Goal: Task Accomplishment & Management: Use online tool/utility

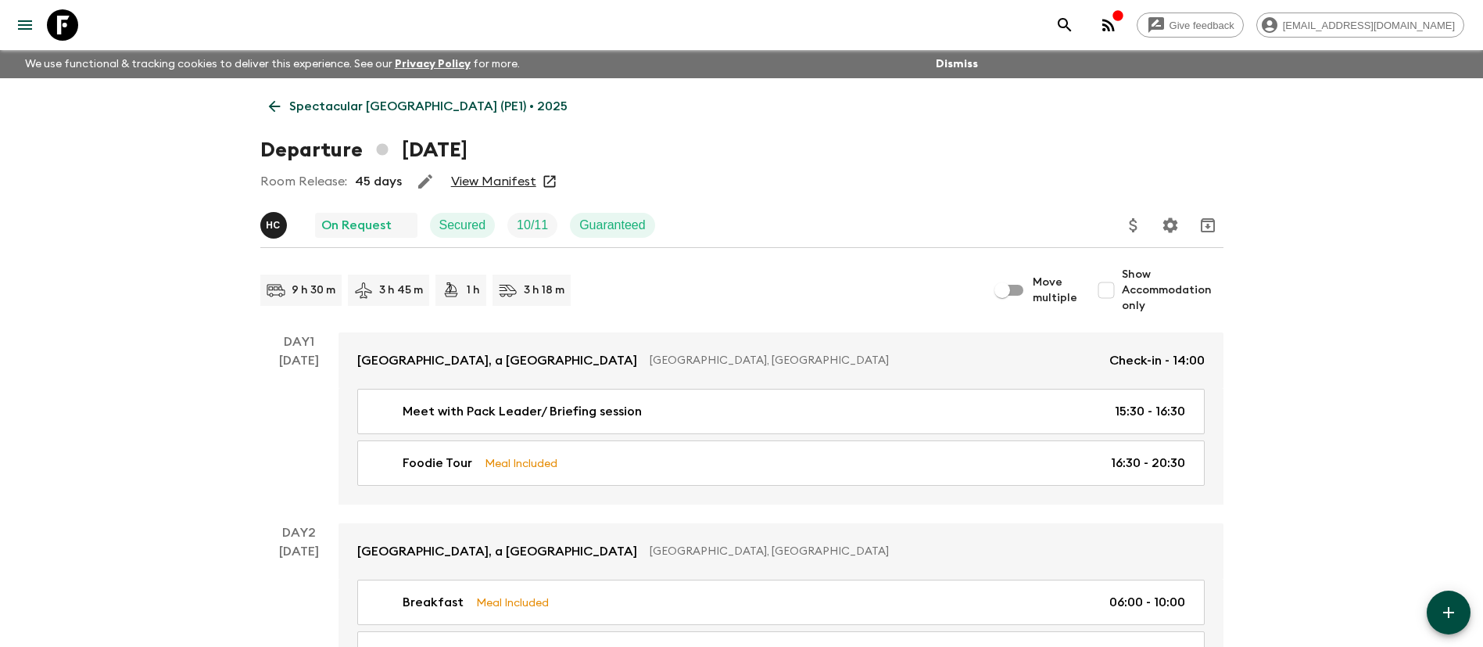
click at [1133, 224] on icon "Update Price, Early Bird Discount and Costs" at bounding box center [1133, 225] width 8 height 14
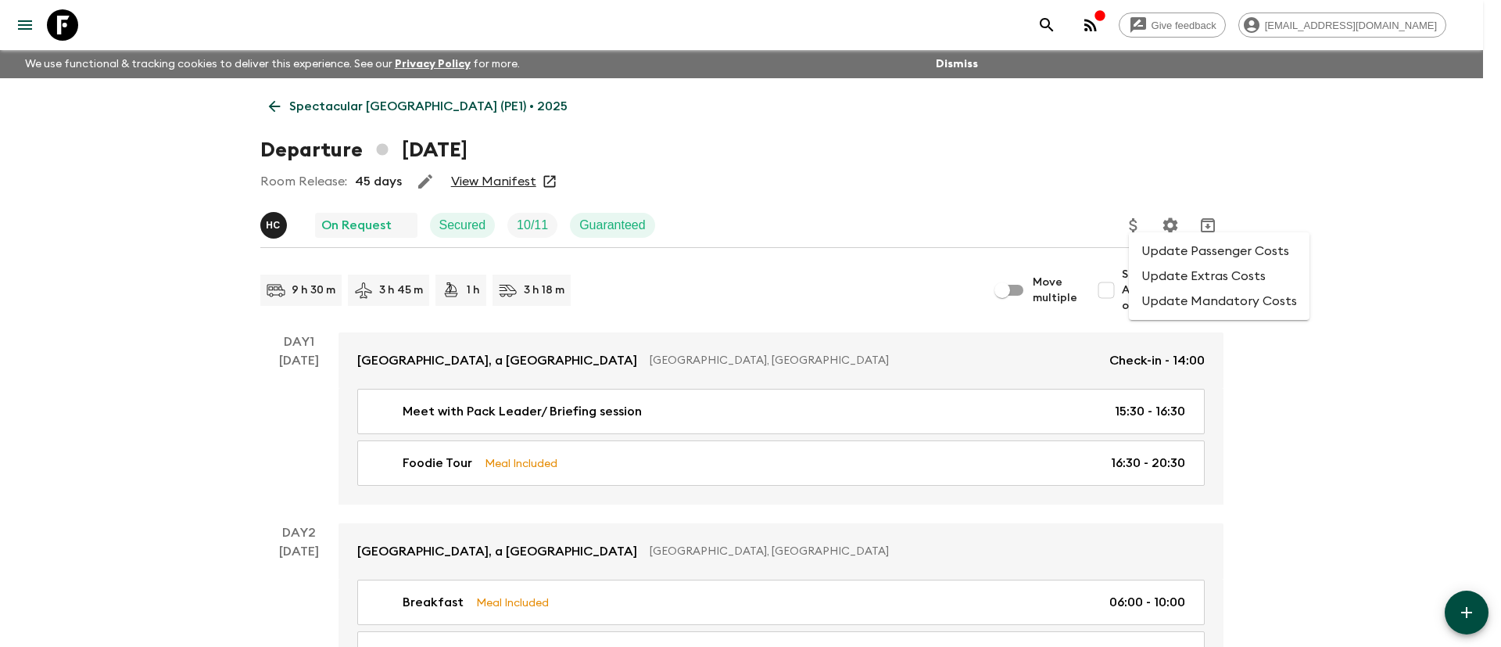
click at [1166, 261] on li "Update Passenger Costs" at bounding box center [1219, 250] width 181 height 25
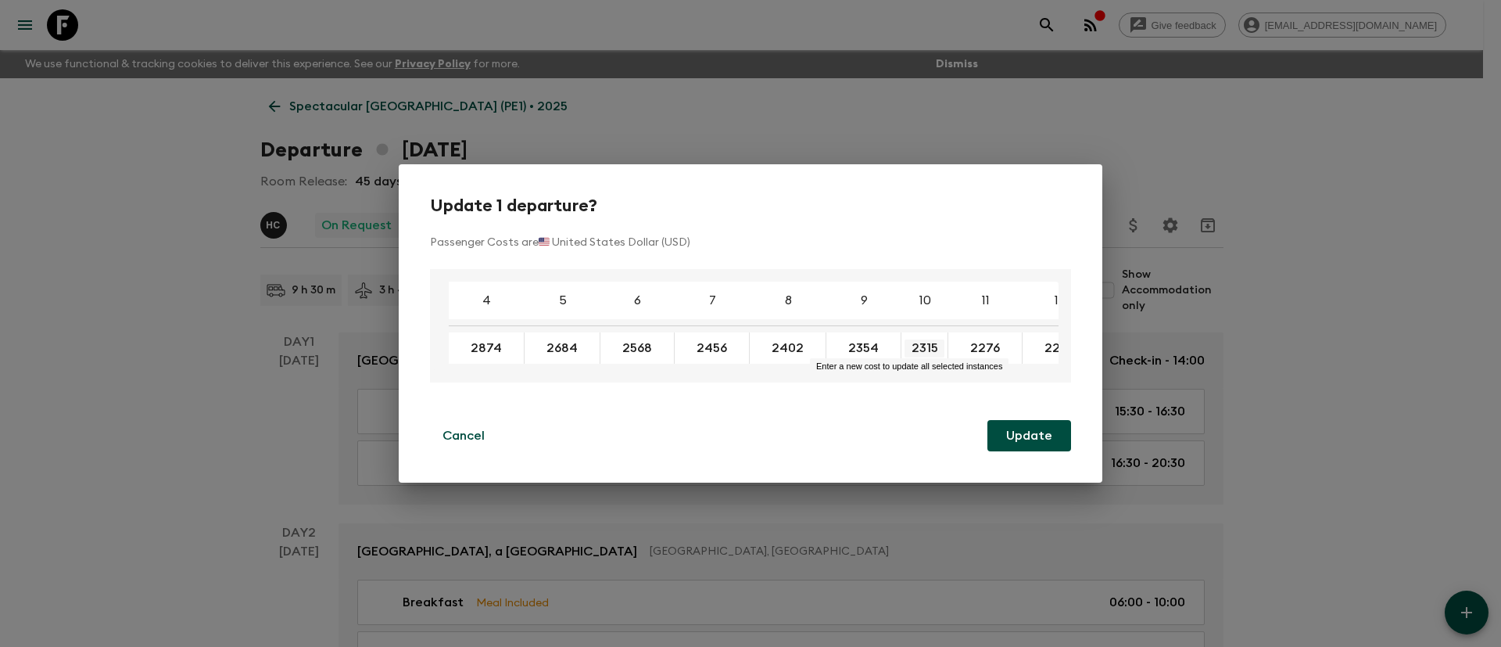
drag, startPoint x: 943, startPoint y: 342, endPoint x: 909, endPoint y: 347, distance: 34.1
click at [468, 425] on button "Cancel" at bounding box center [463, 435] width 67 height 31
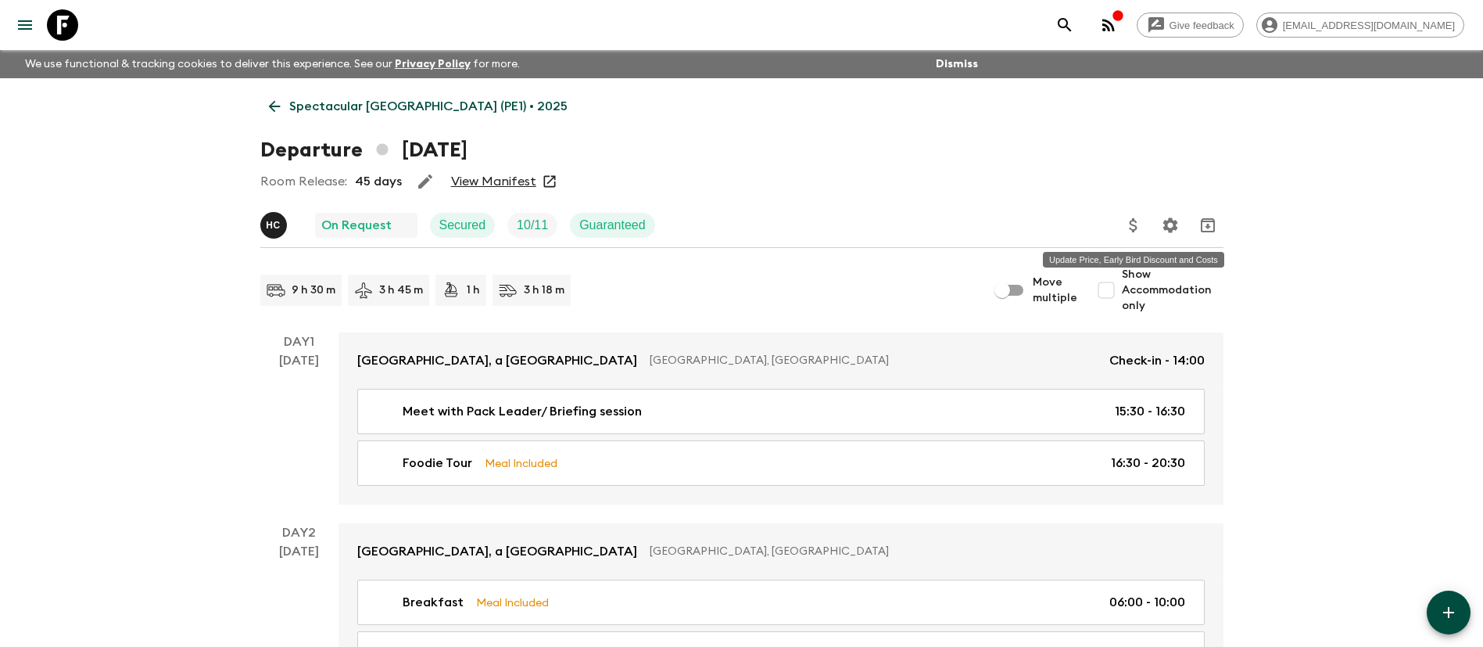
click at [1134, 220] on icon "Update Price, Early Bird Discount and Costs" at bounding box center [1133, 225] width 8 height 14
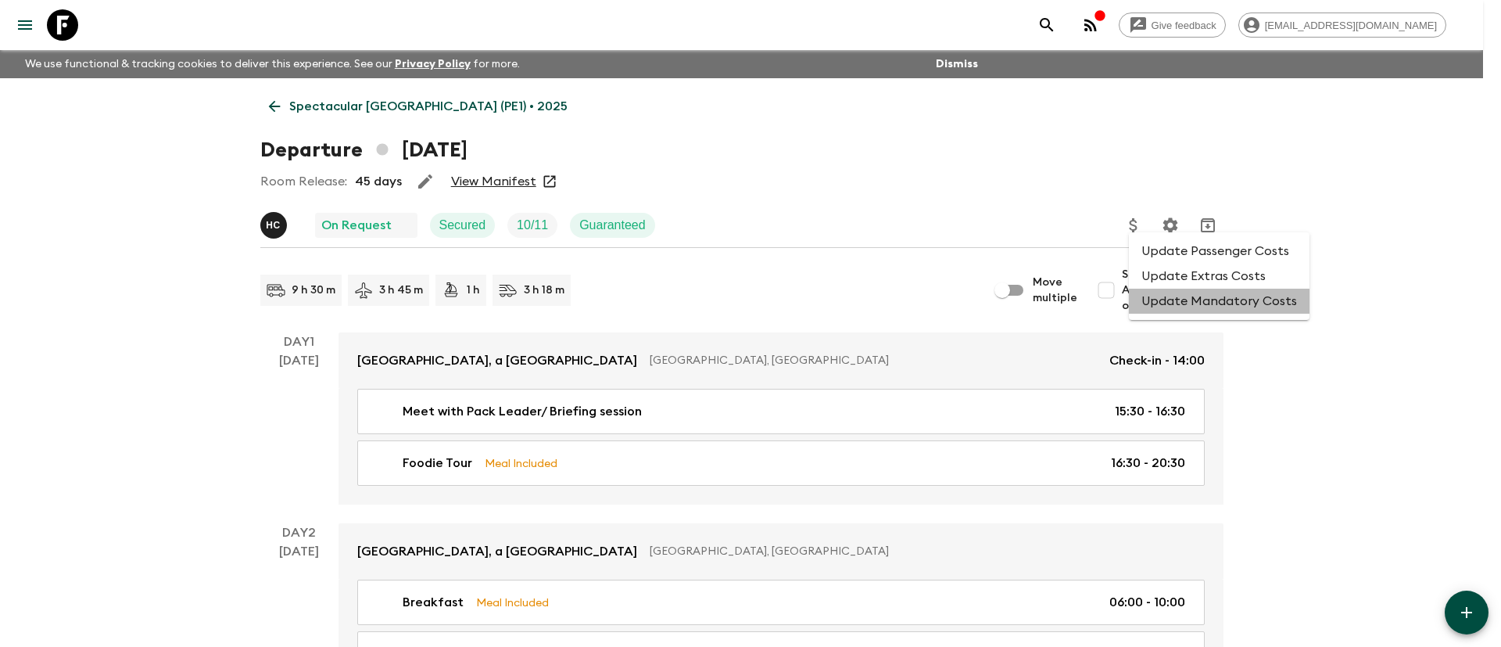
click at [1266, 310] on li "Update Mandatory Costs" at bounding box center [1219, 300] width 181 height 25
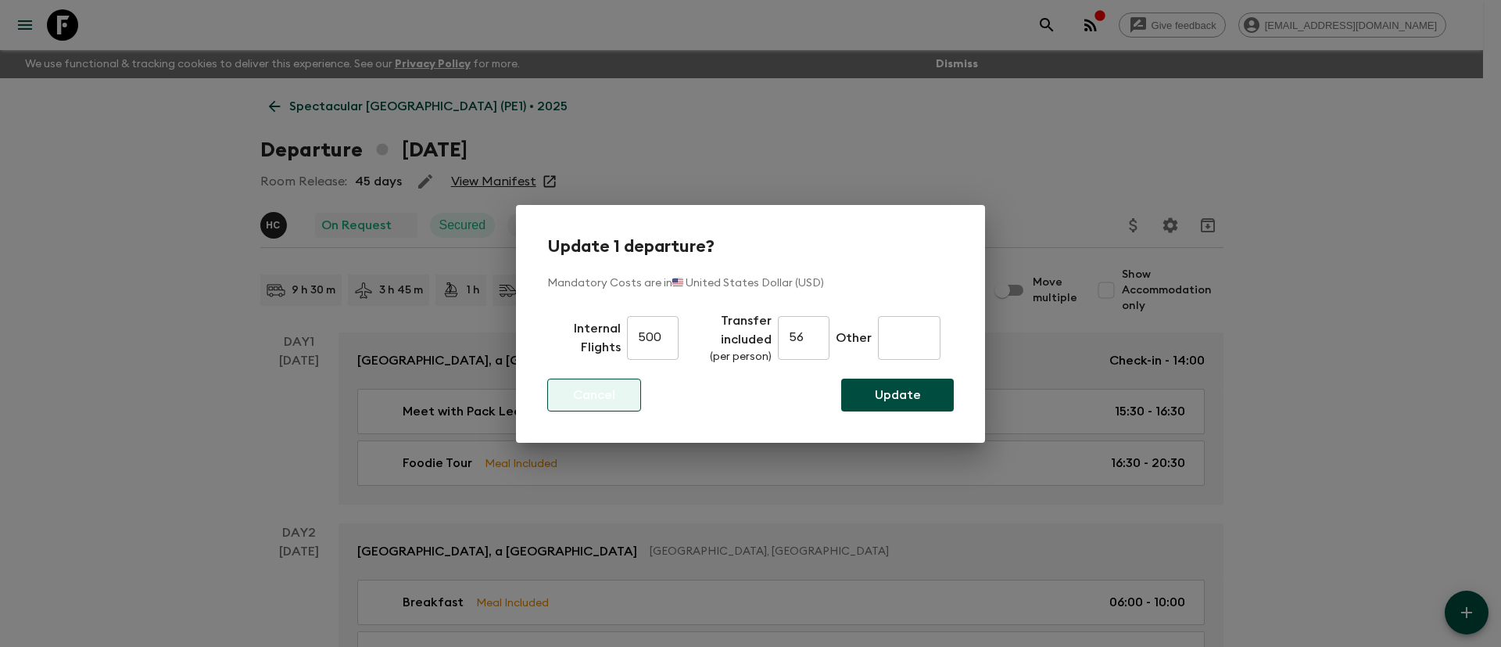
click at [613, 393] on p "Cancel" at bounding box center [594, 394] width 42 height 19
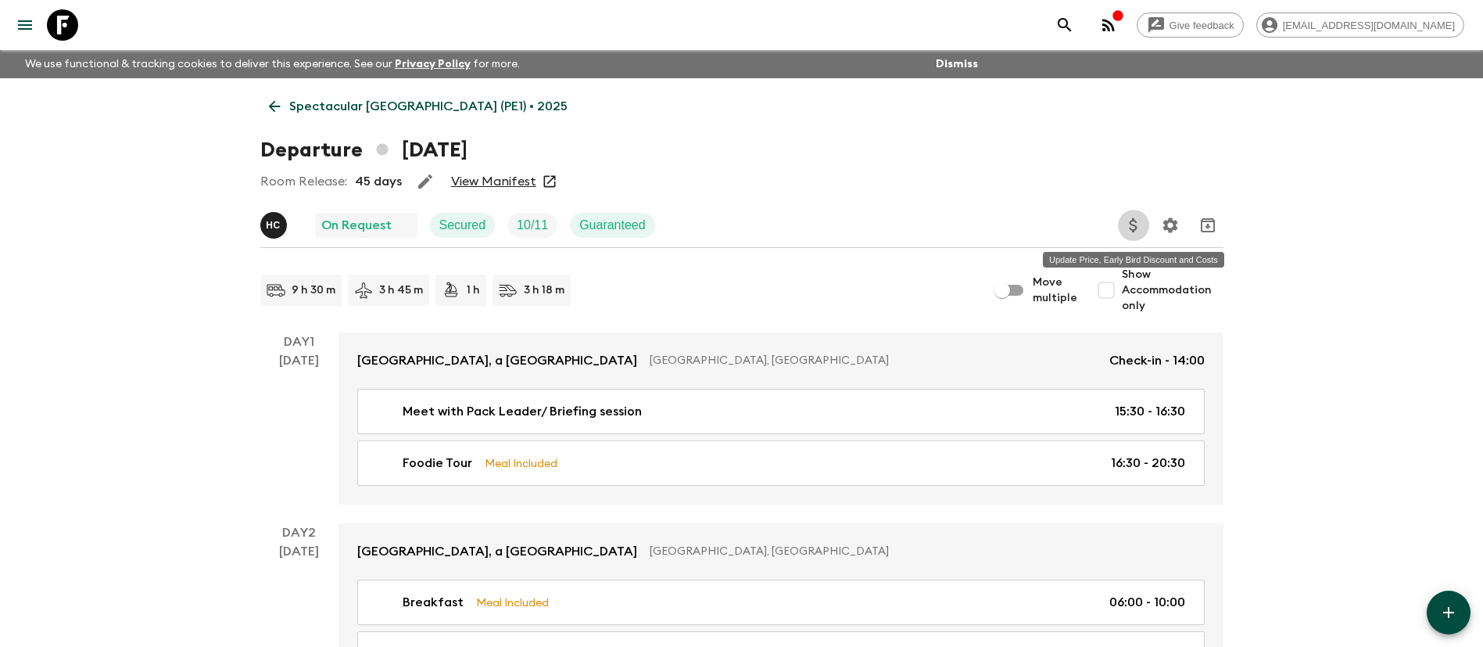
click at [1123, 220] on button "Update Price, Early Bird Discount and Costs" at bounding box center [1133, 225] width 31 height 31
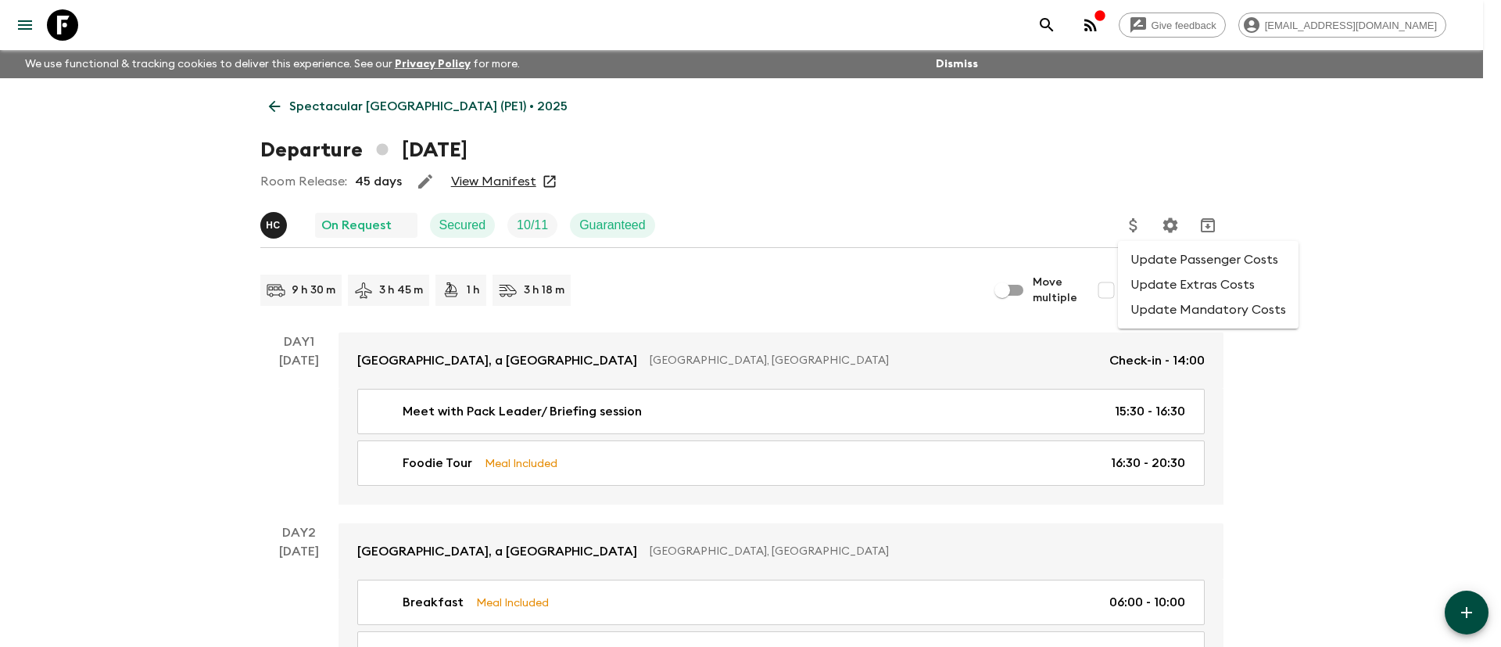
click at [1158, 260] on li "Update Passenger Costs" at bounding box center [1208, 259] width 181 height 25
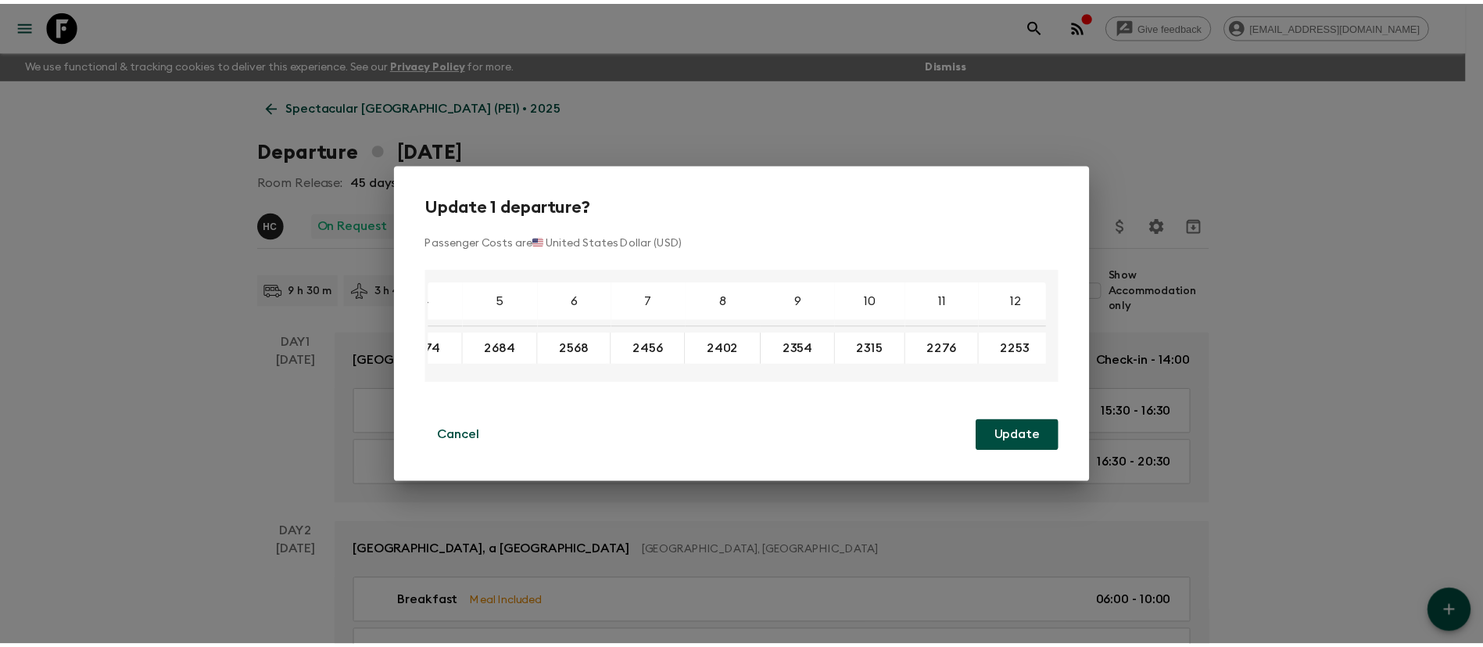
scroll to position [0, 47]
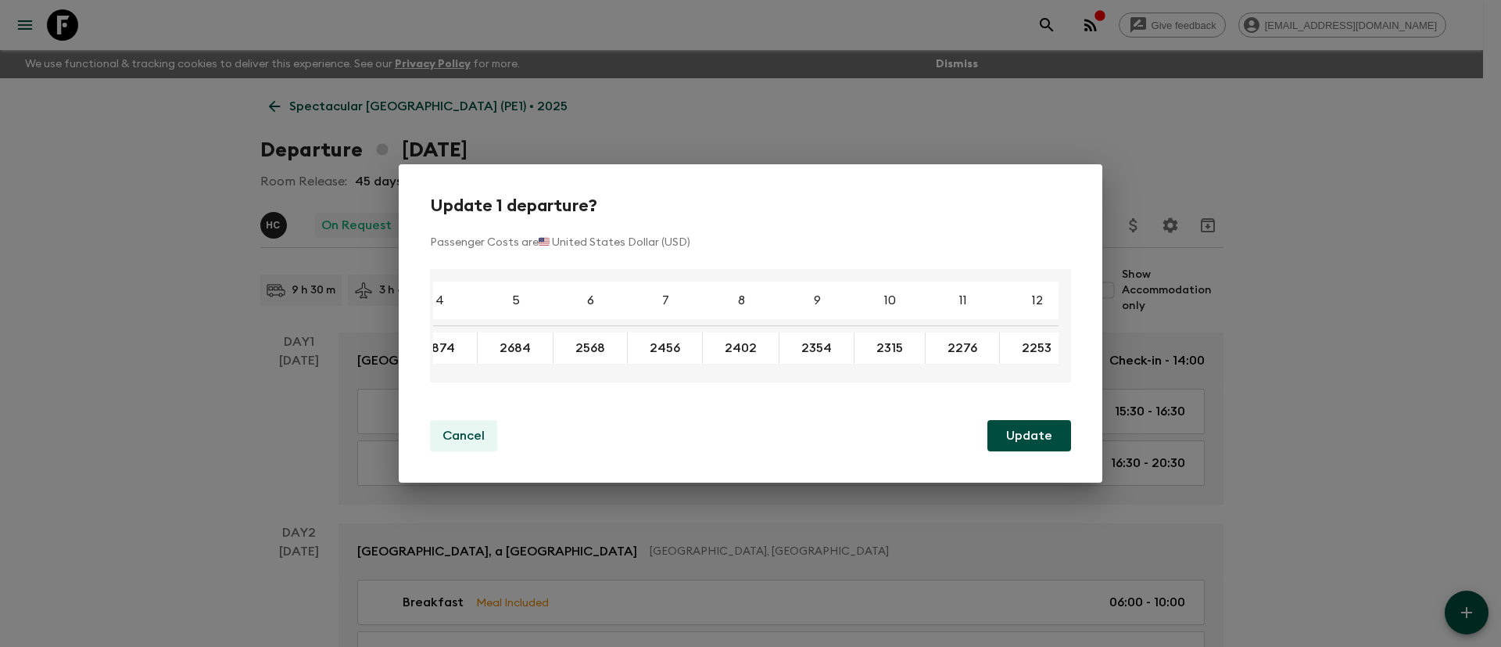
click at [469, 439] on p "Cancel" at bounding box center [463, 435] width 42 height 19
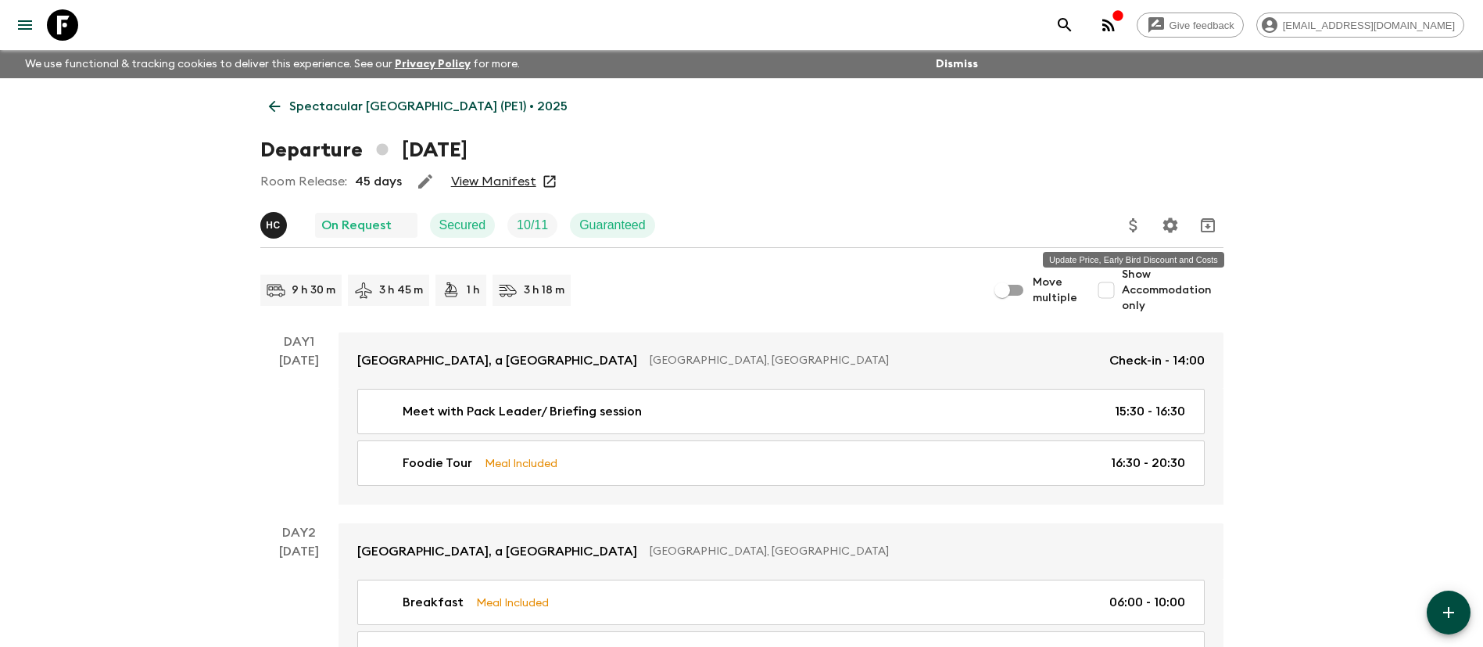
click at [1137, 227] on icon "Update Price, Early Bird Discount and Costs" at bounding box center [1133, 225] width 8 height 14
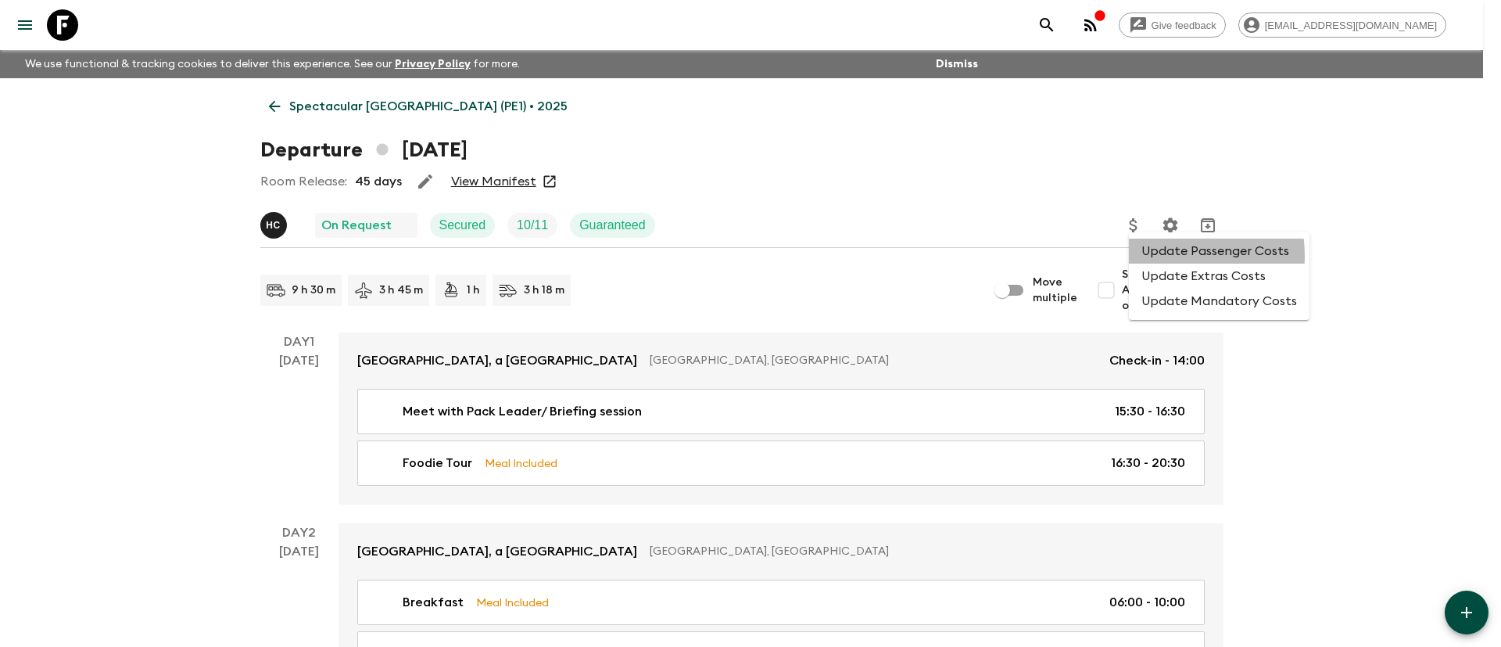
click at [1159, 256] on li "Update Passenger Costs" at bounding box center [1219, 250] width 181 height 25
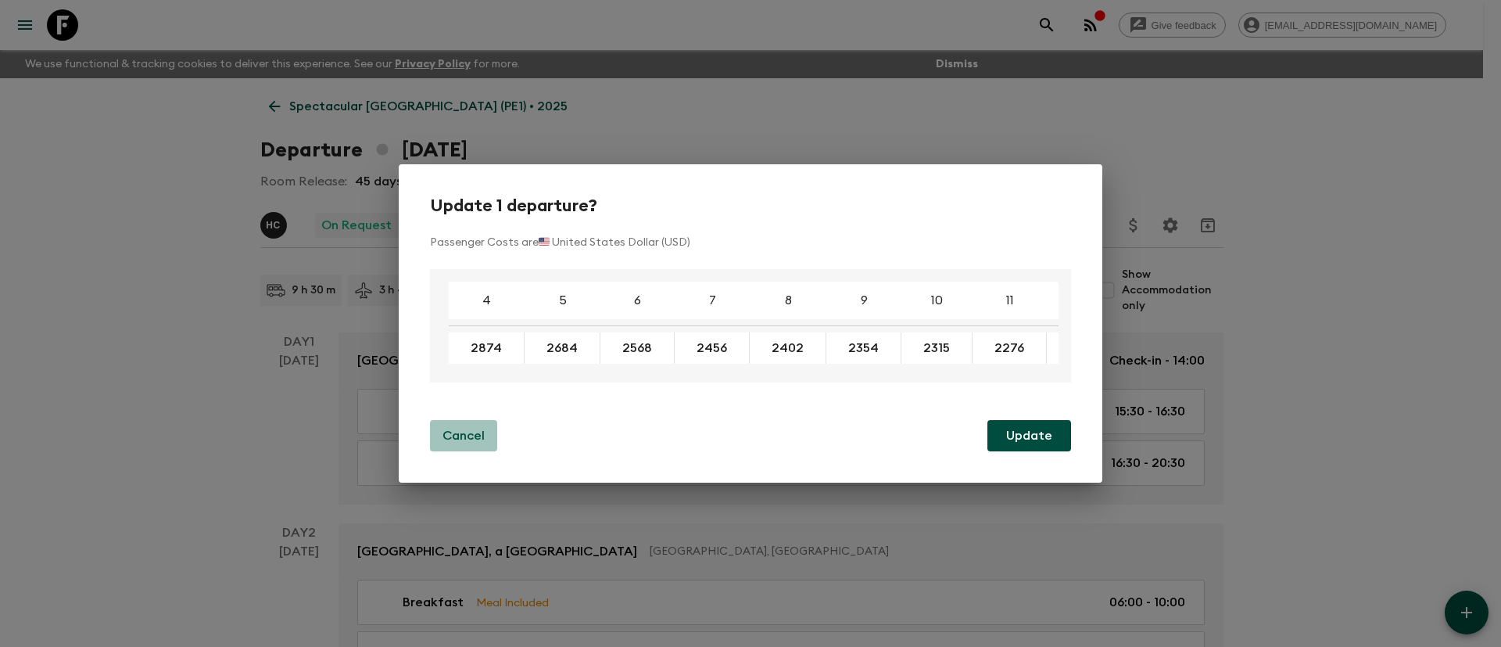
click at [450, 439] on p "Cancel" at bounding box center [463, 435] width 42 height 19
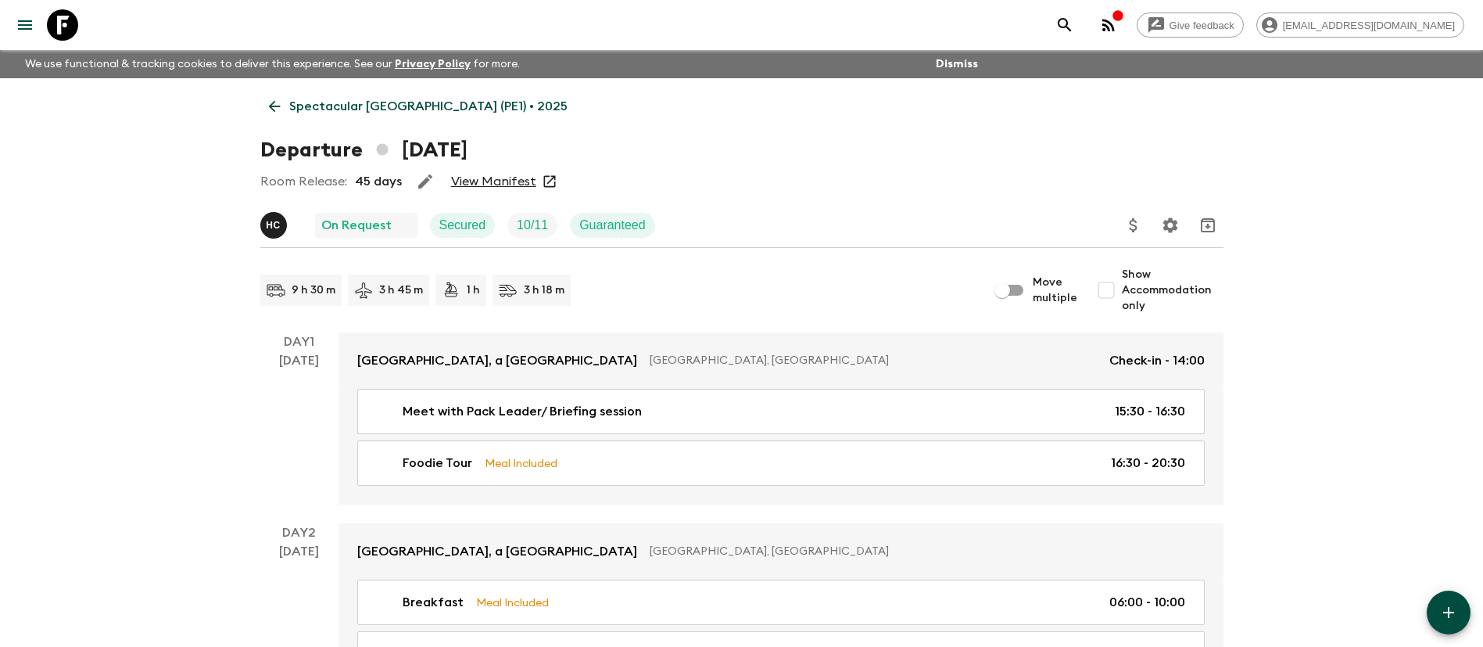
click at [1133, 224] on icon "Update Price, Early Bird Discount and Costs" at bounding box center [1133, 225] width 19 height 19
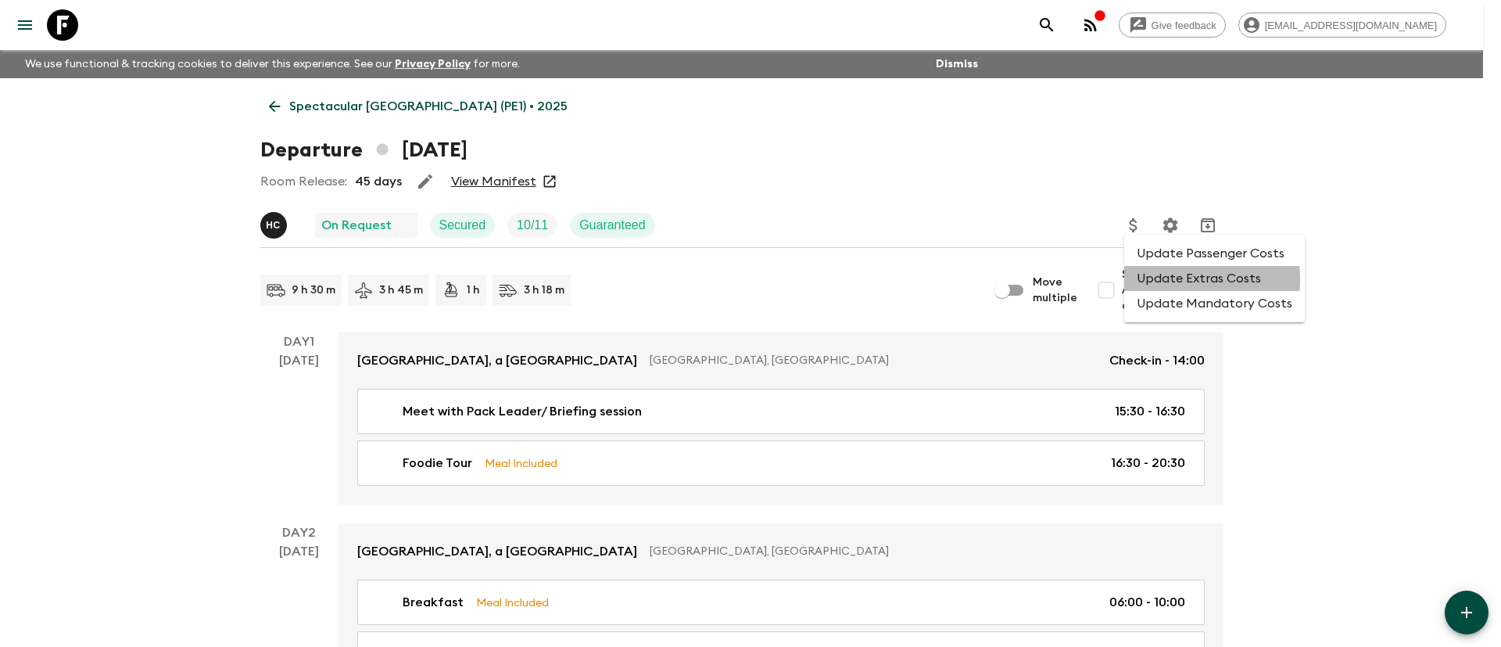
click at [1147, 279] on li "Update Extras Costs" at bounding box center [1214, 278] width 181 height 25
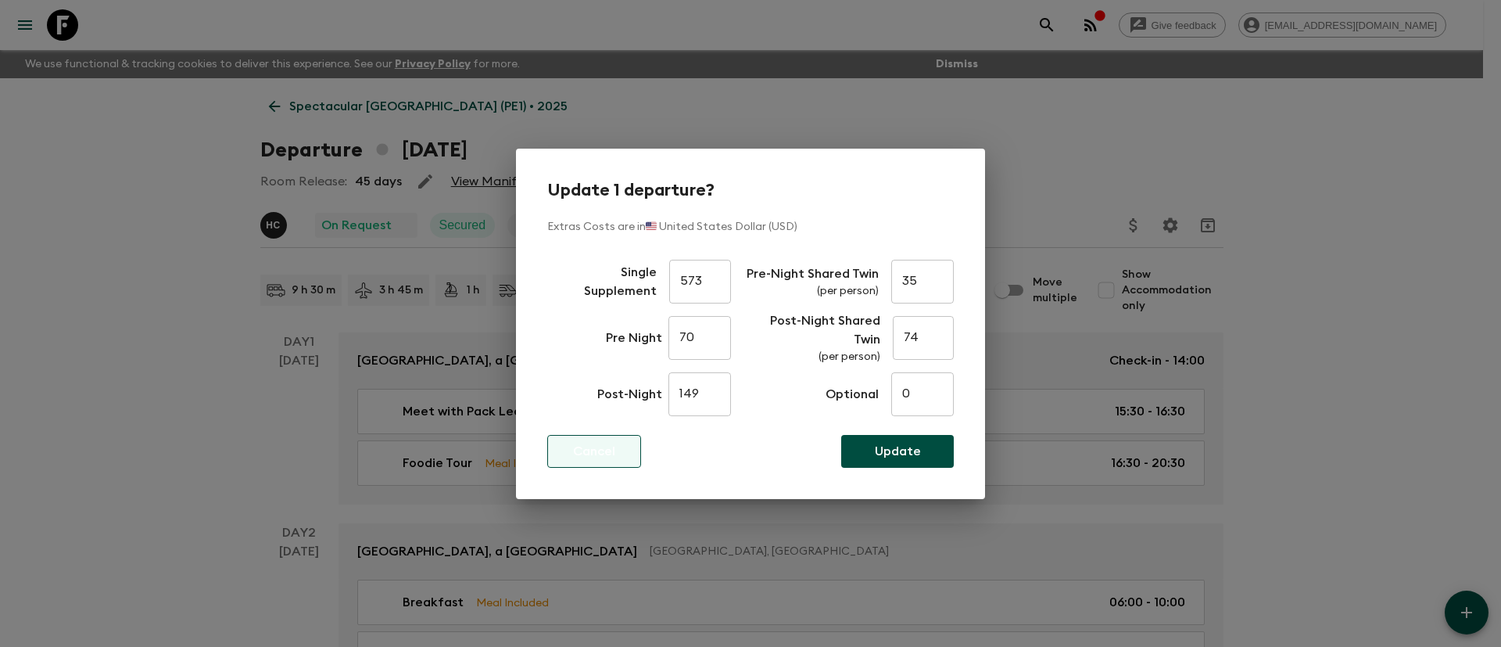
click at [625, 442] on button "Cancel" at bounding box center [594, 451] width 94 height 33
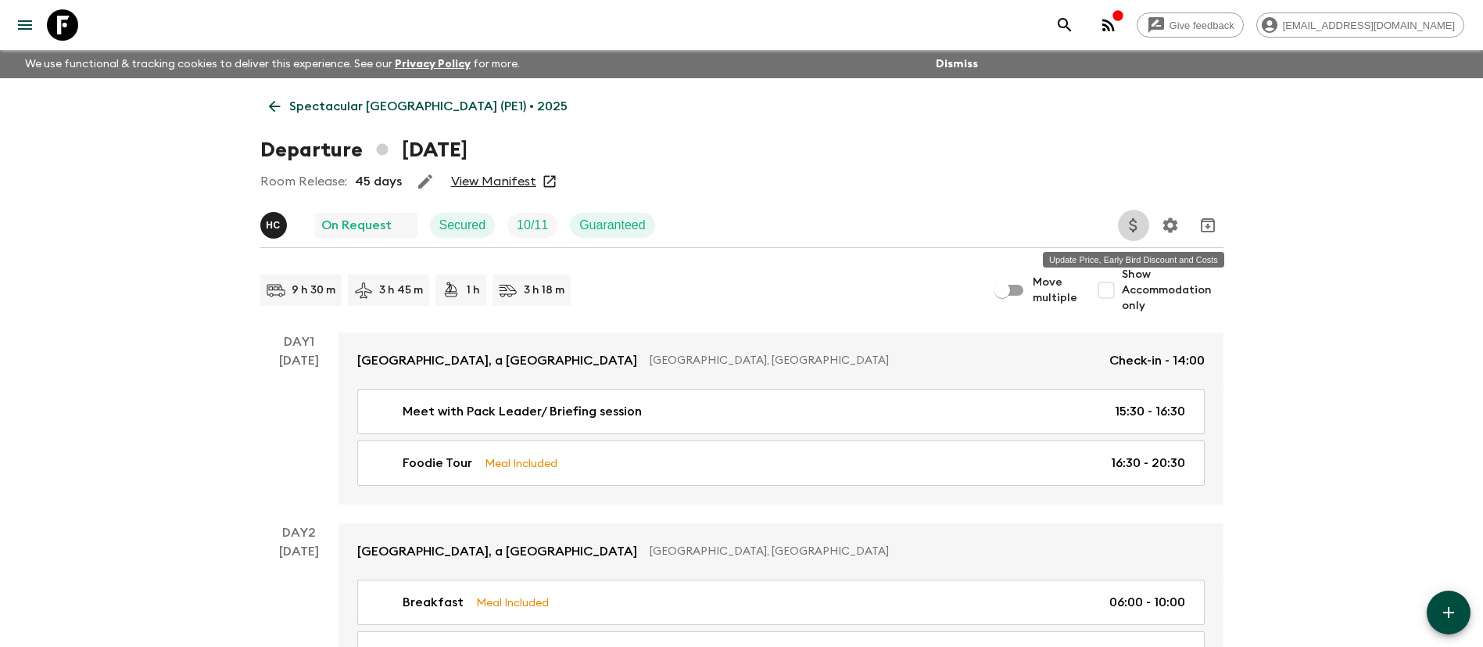
click at [1128, 220] on icon "Update Price, Early Bird Discount and Costs" at bounding box center [1133, 225] width 19 height 19
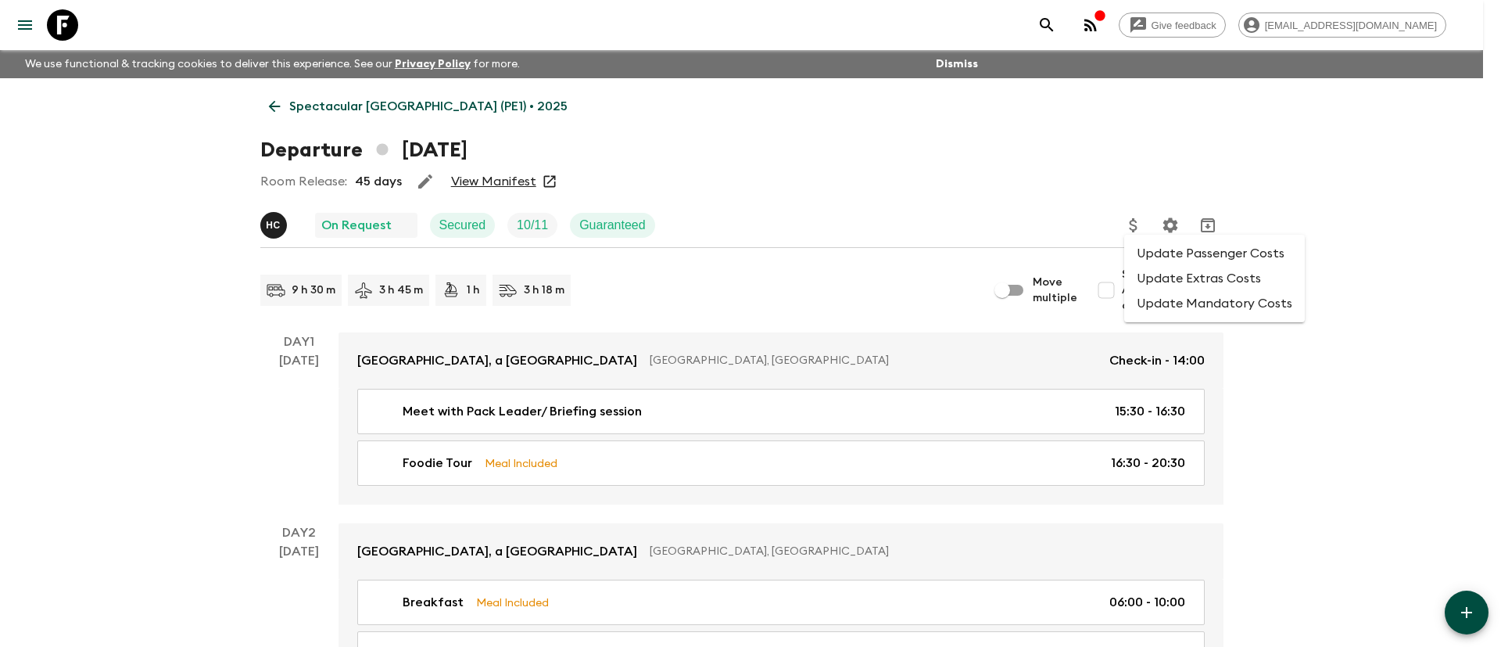
click at [1159, 278] on li "Update Extras Costs" at bounding box center [1214, 278] width 181 height 25
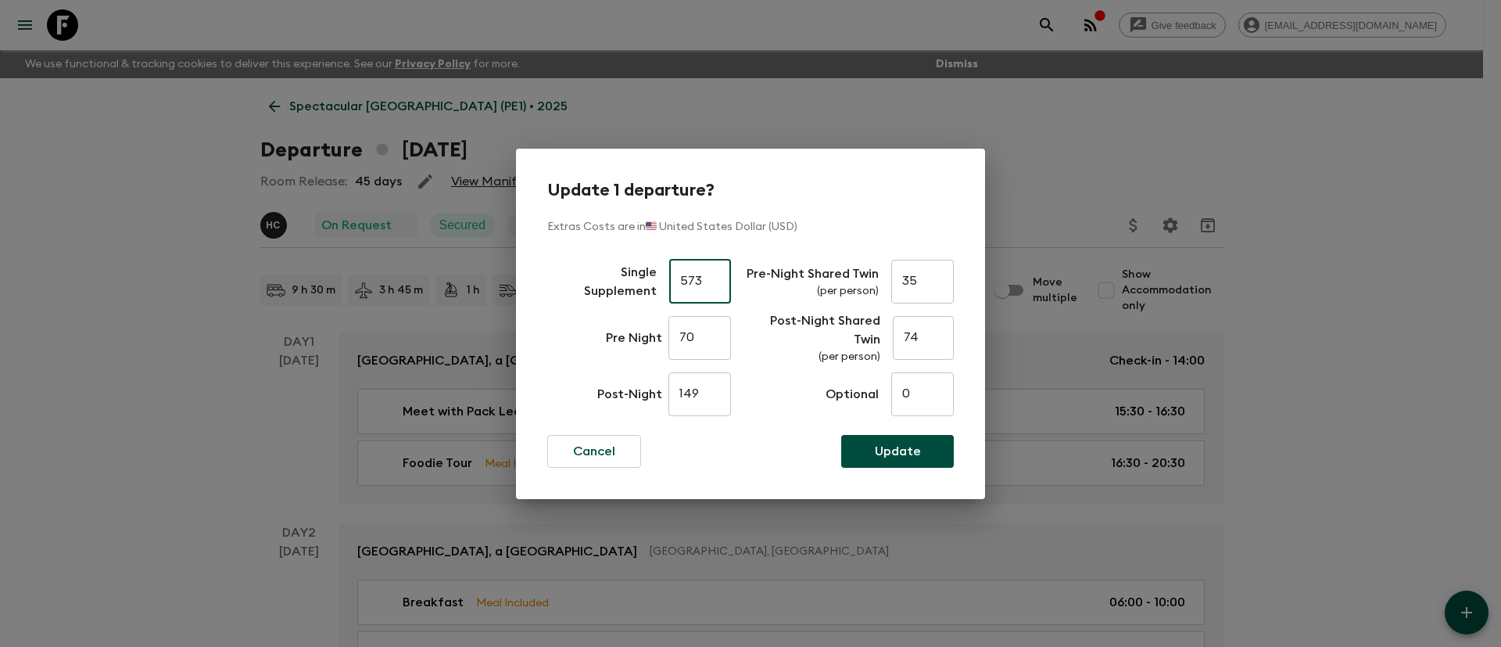
drag, startPoint x: 711, startPoint y: 288, endPoint x: 641, endPoint y: 288, distance: 70.4
click at [641, 288] on div "Single Supplement 573 ​" at bounding box center [639, 281] width 184 height 56
click at [836, 212] on div "Update 1 departure? Extras Costs are in 🇺🇸 United States Dollar (USD) Single Su…" at bounding box center [750, 324] width 469 height 350
click at [612, 448] on p "Cancel" at bounding box center [594, 451] width 42 height 19
